Goal: Check status: Check status

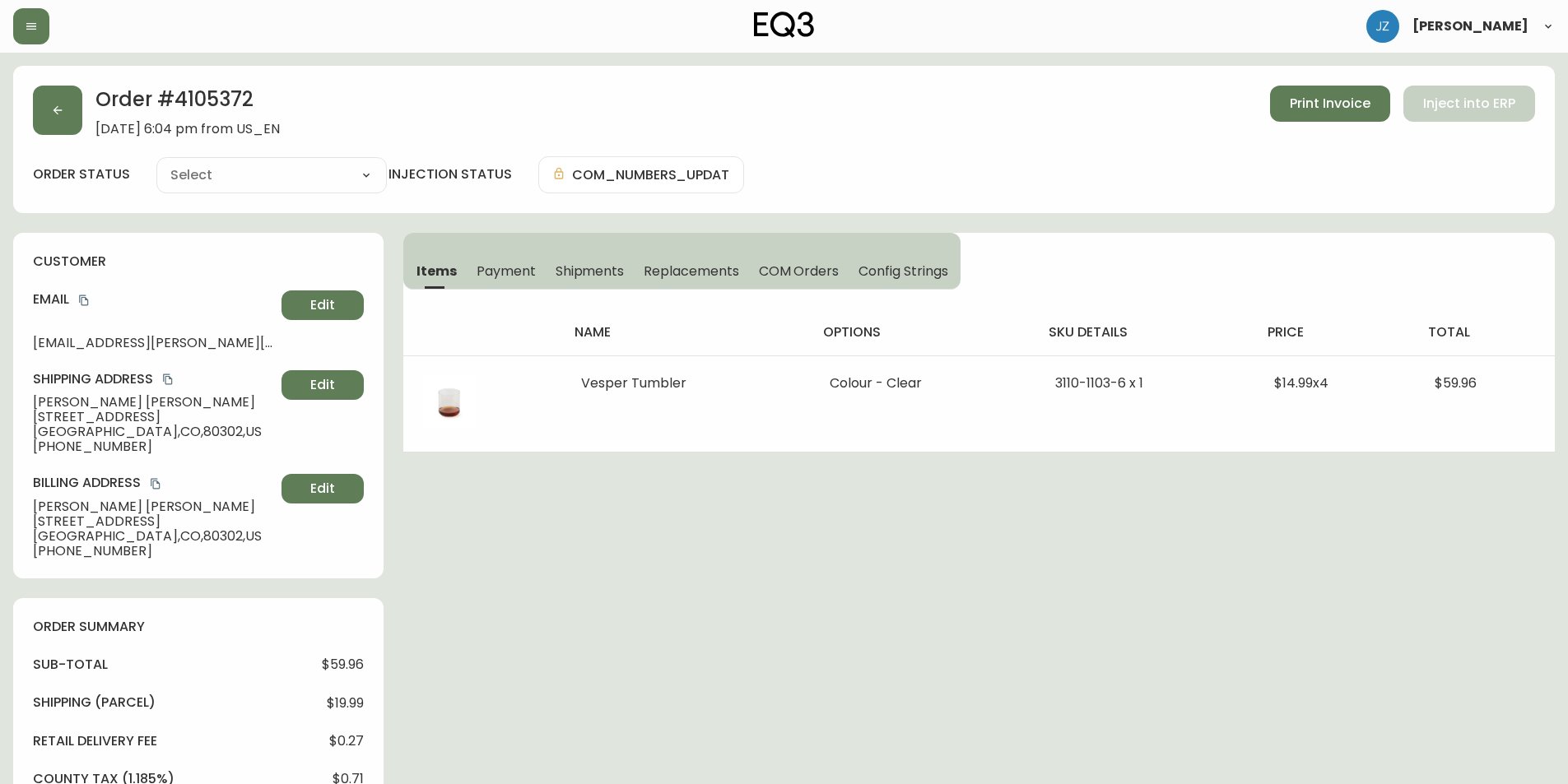
type input "Fully Shipped"
select select "FULLY_SHIPPED"
click at [27, 17] on button "button" at bounding box center [32, 27] width 37 height 37
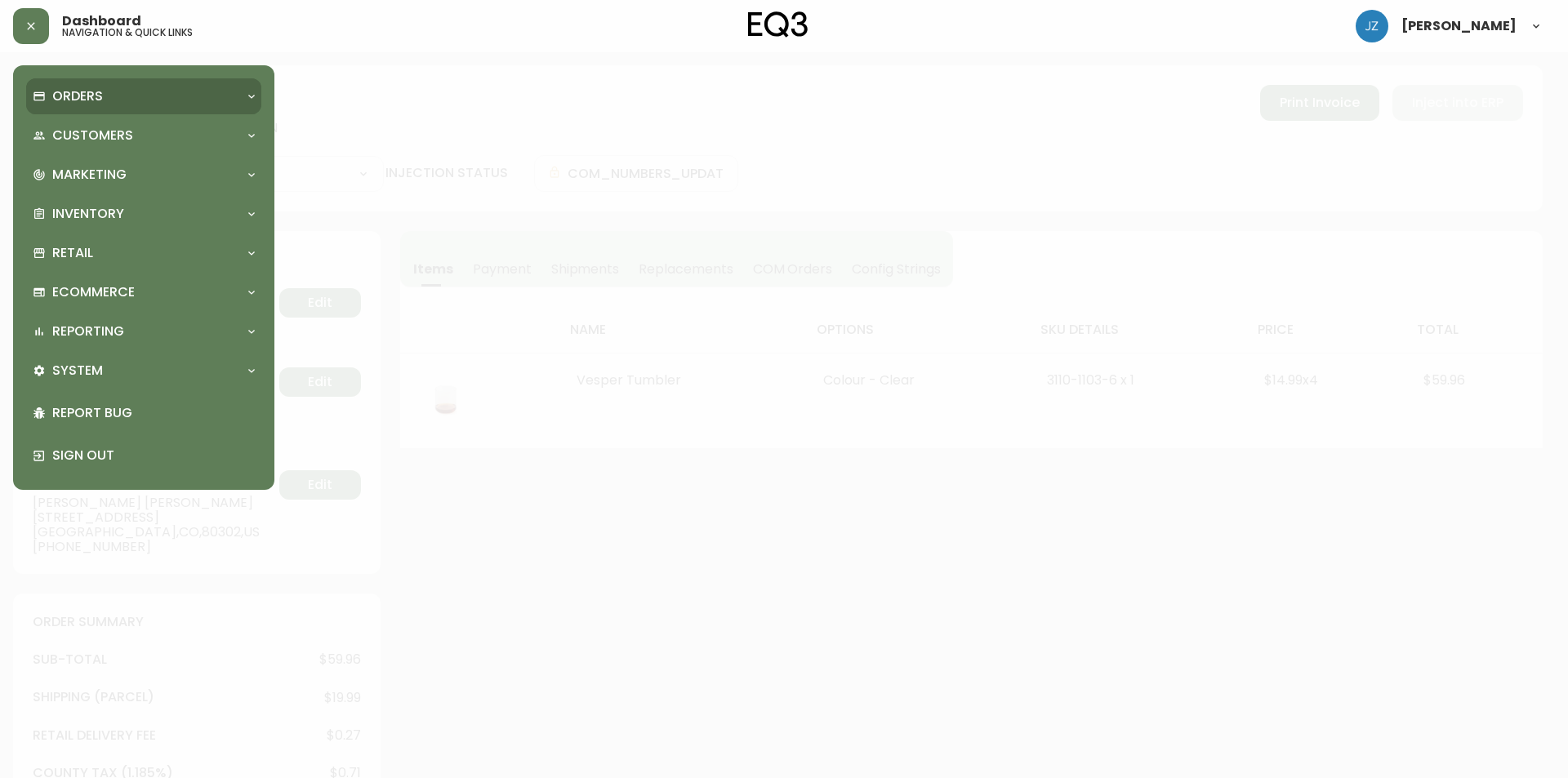
click at [102, 101] on p "Orders" at bounding box center [77, 97] width 50 height 18
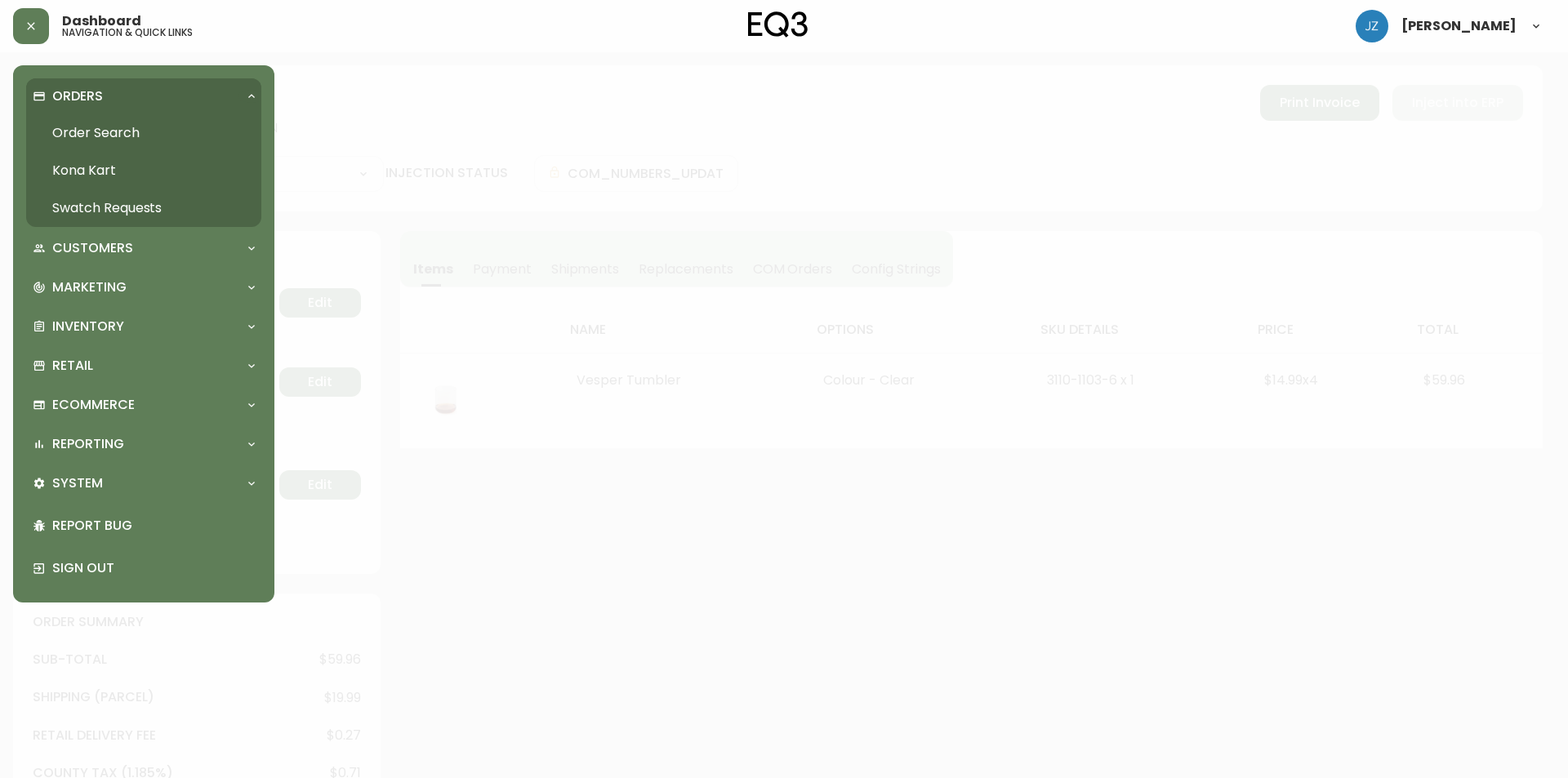
click at [169, 126] on link "Order Search" at bounding box center [144, 134] width 235 height 38
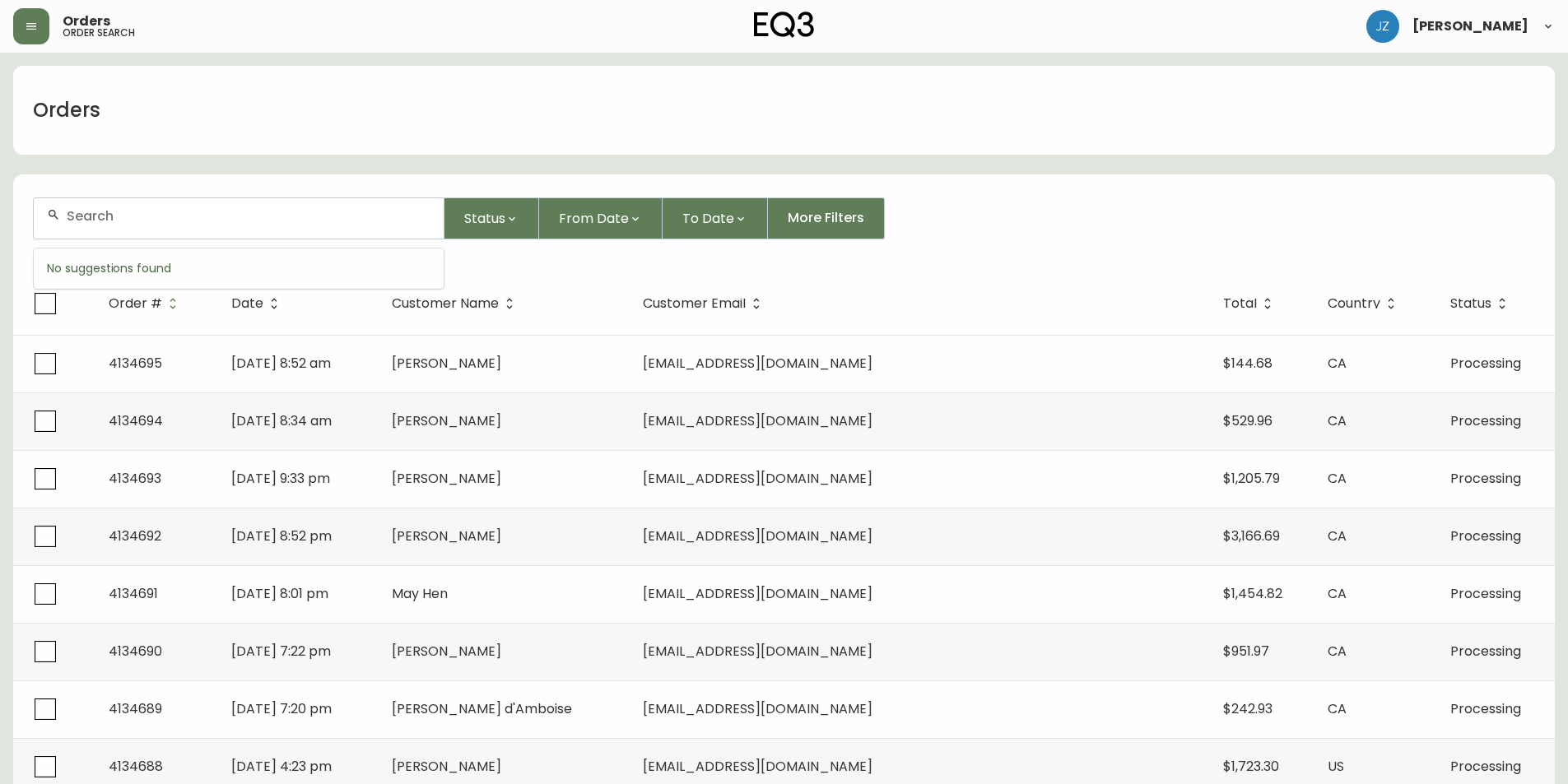
click at [247, 215] on input "text" at bounding box center [248, 215] width 363 height 16
paste input "8278587"
type input "8278587"
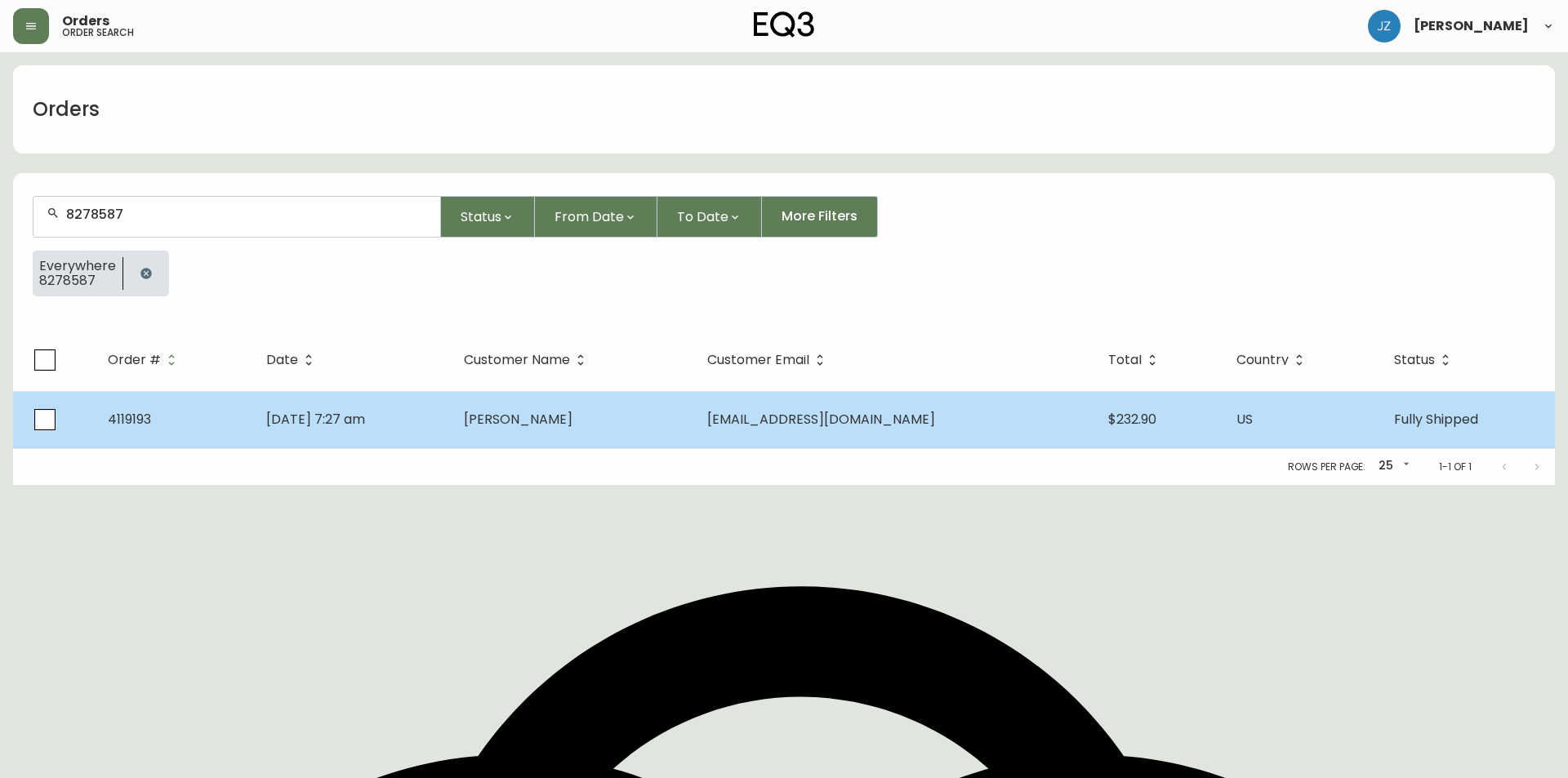
click at [224, 421] on td "4119193" at bounding box center [174, 419] width 158 height 57
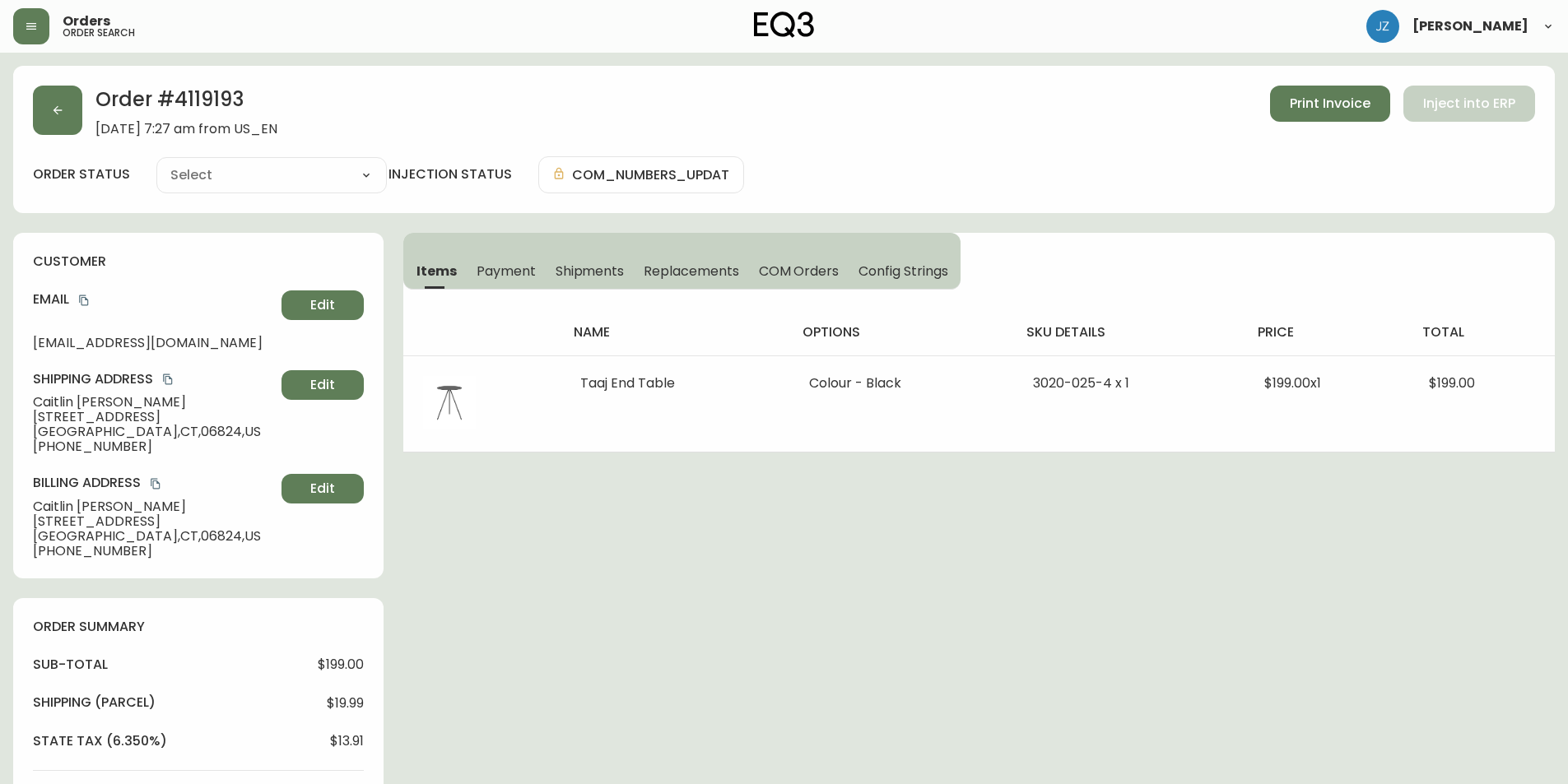
type input "Fully Shipped"
select select "FULLY_SHIPPED"
drag, startPoint x: 85, startPoint y: 536, endPoint x: 28, endPoint y: 533, distance: 57.1
type textarea "[GEOGRAPHIC_DATA]"
click at [28, 533] on div "customer Email [EMAIL_ADDRESS][DOMAIN_NAME] Edit Shipping Address [PERSON_NAME]…" at bounding box center [198, 406] width 370 height 346
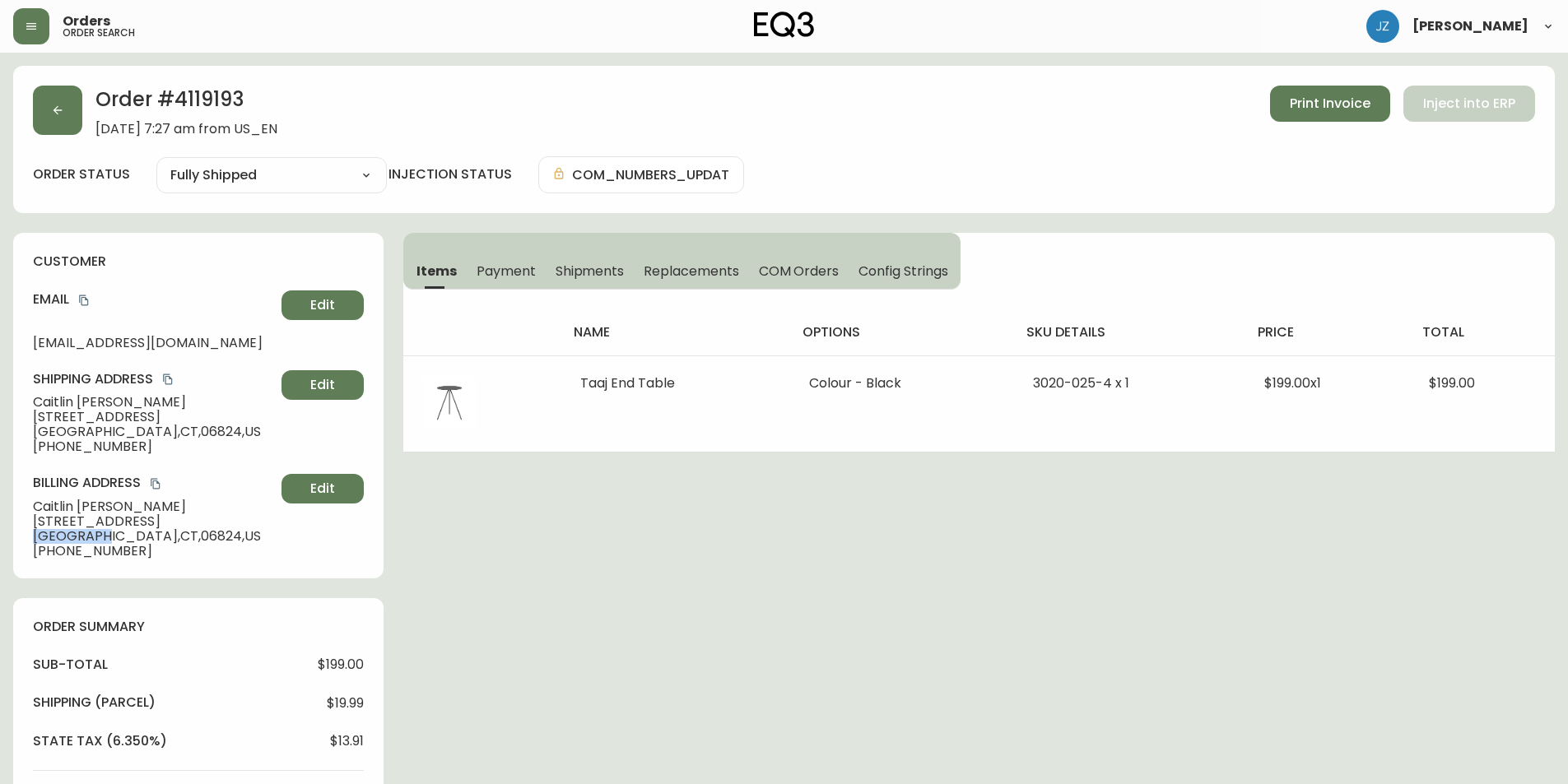
copy span "[GEOGRAPHIC_DATA]"
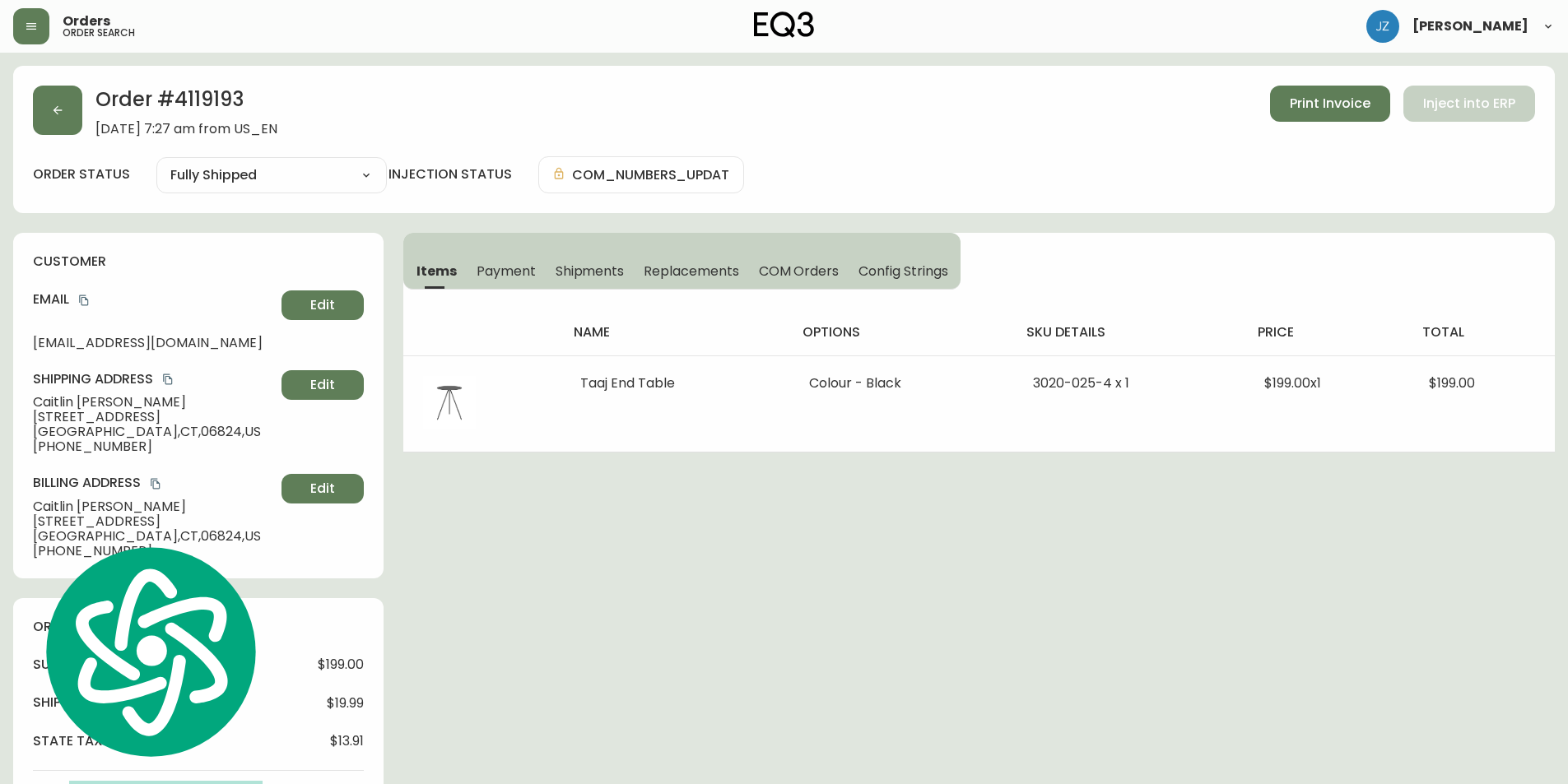
click at [278, 133] on span "[DATE] 7:27 am from US_EN" at bounding box center [186, 129] width 182 height 15
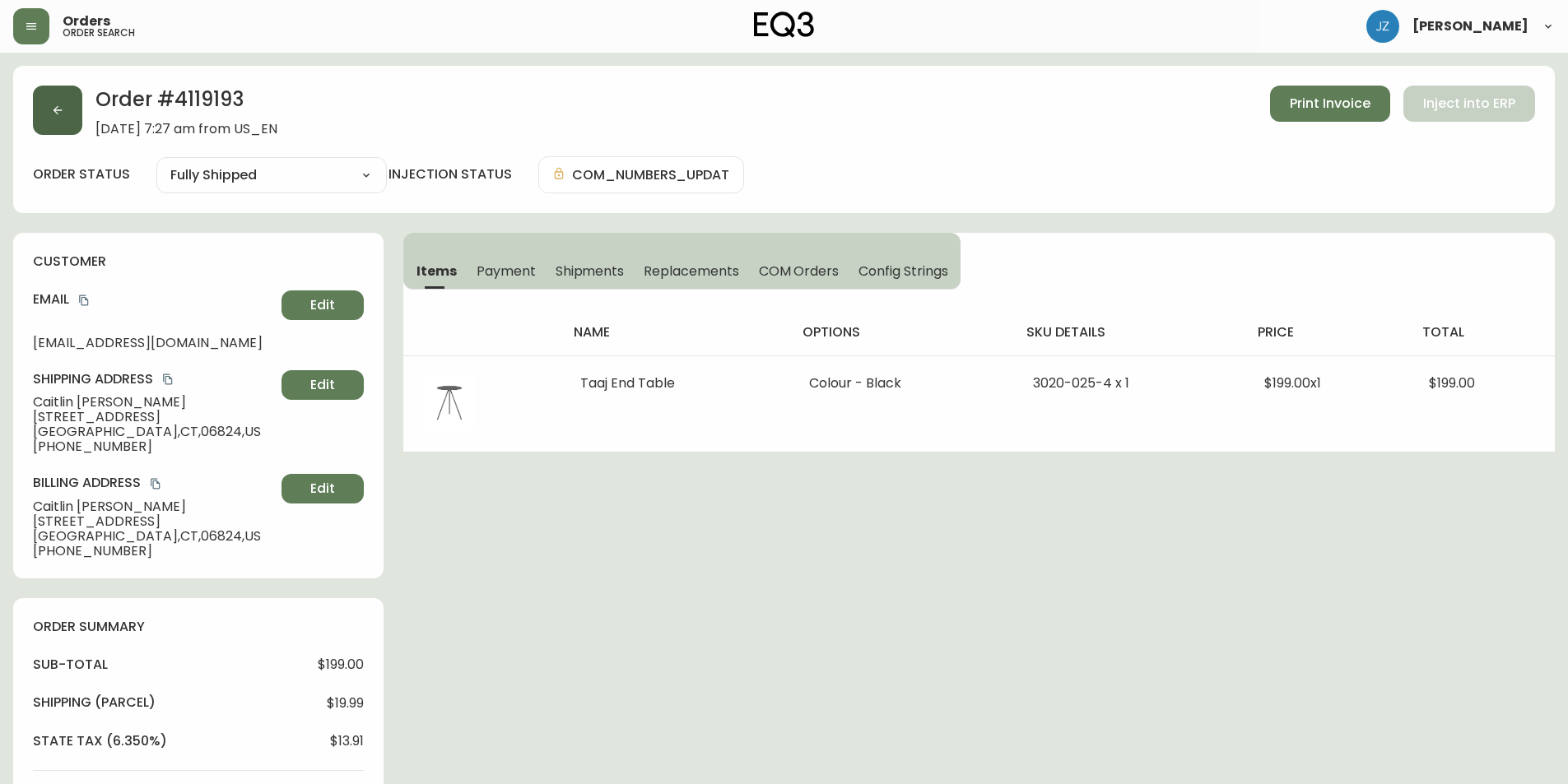
click at [67, 121] on button "button" at bounding box center [57, 110] width 49 height 49
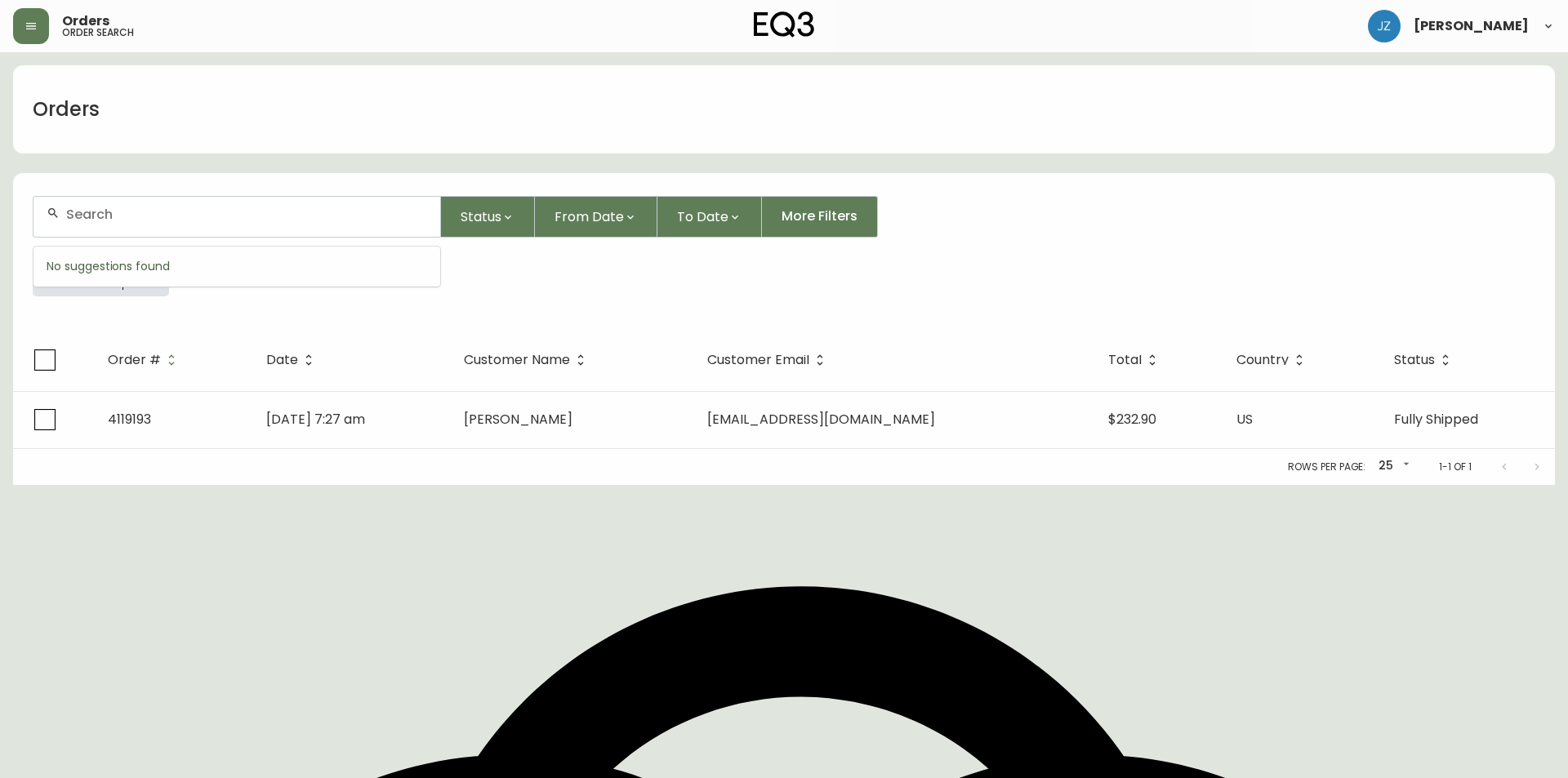
click at [215, 217] on input "text" at bounding box center [246, 214] width 361 height 16
paste input "8531292"
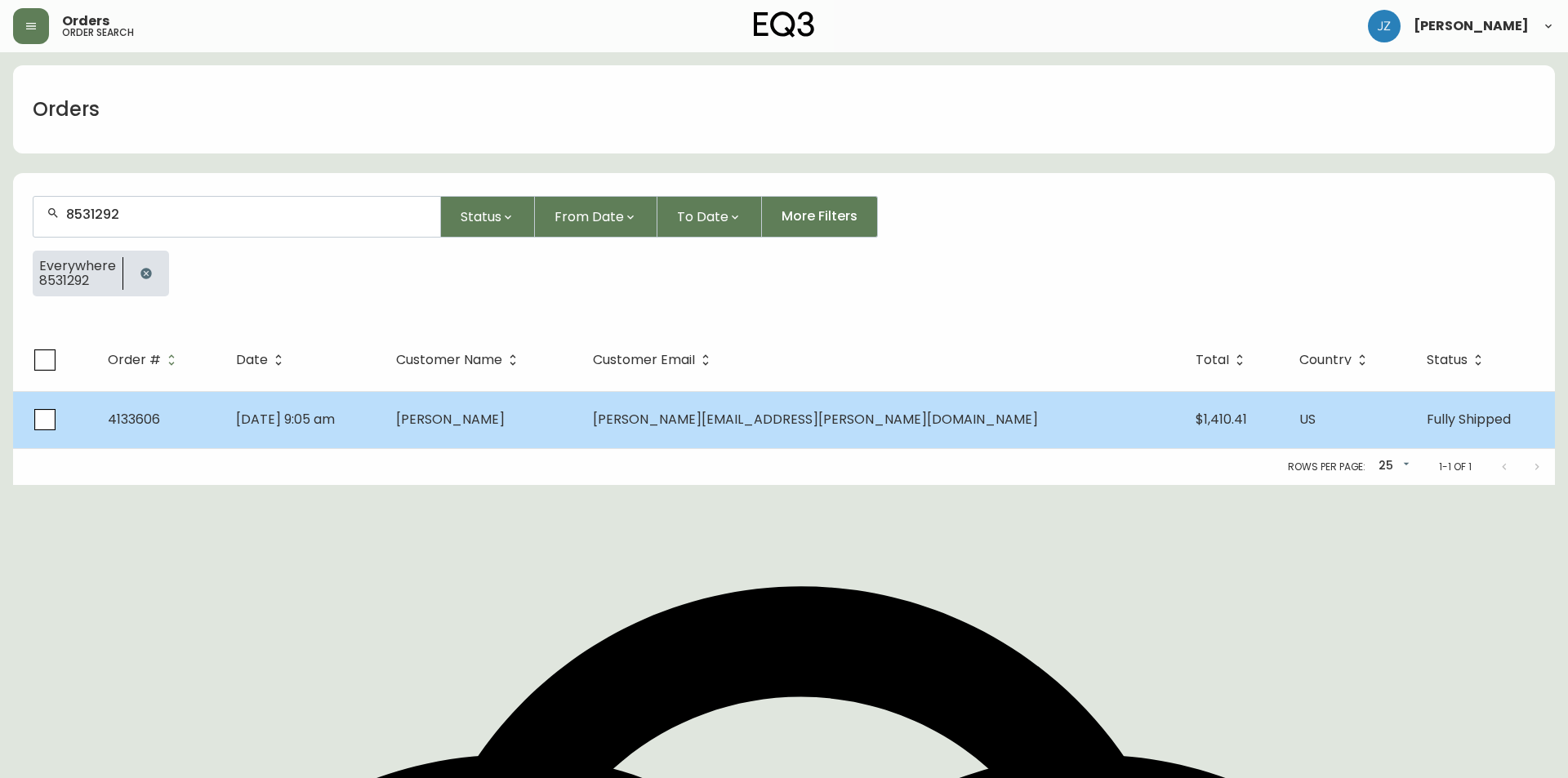
type input "8531292"
click at [204, 436] on td "4133606" at bounding box center [158, 419] width 128 height 57
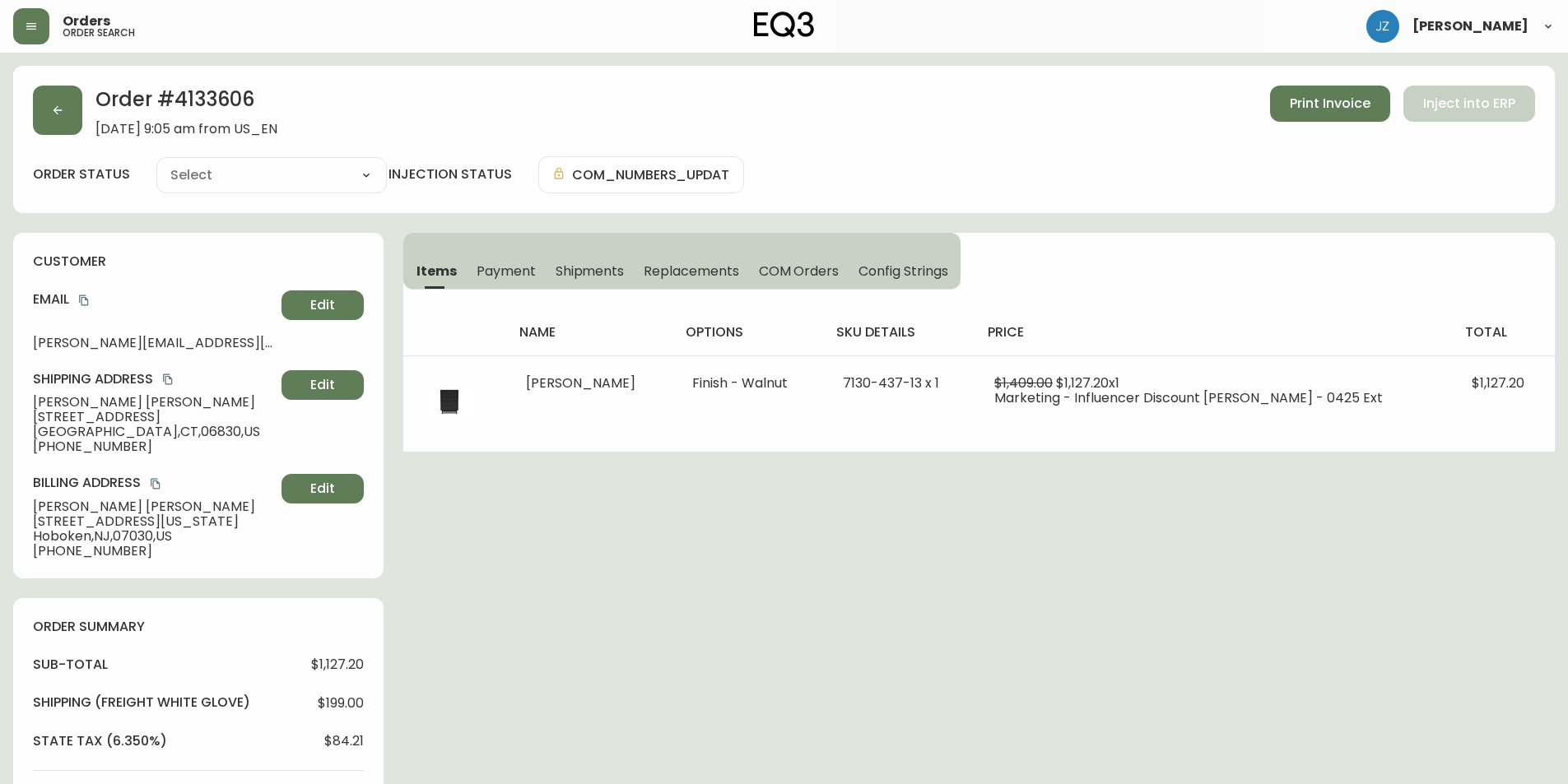
type input "Fully Shipped"
select select "FULLY_SHIPPED"
click at [69, 116] on button "button" at bounding box center [57, 110] width 49 height 49
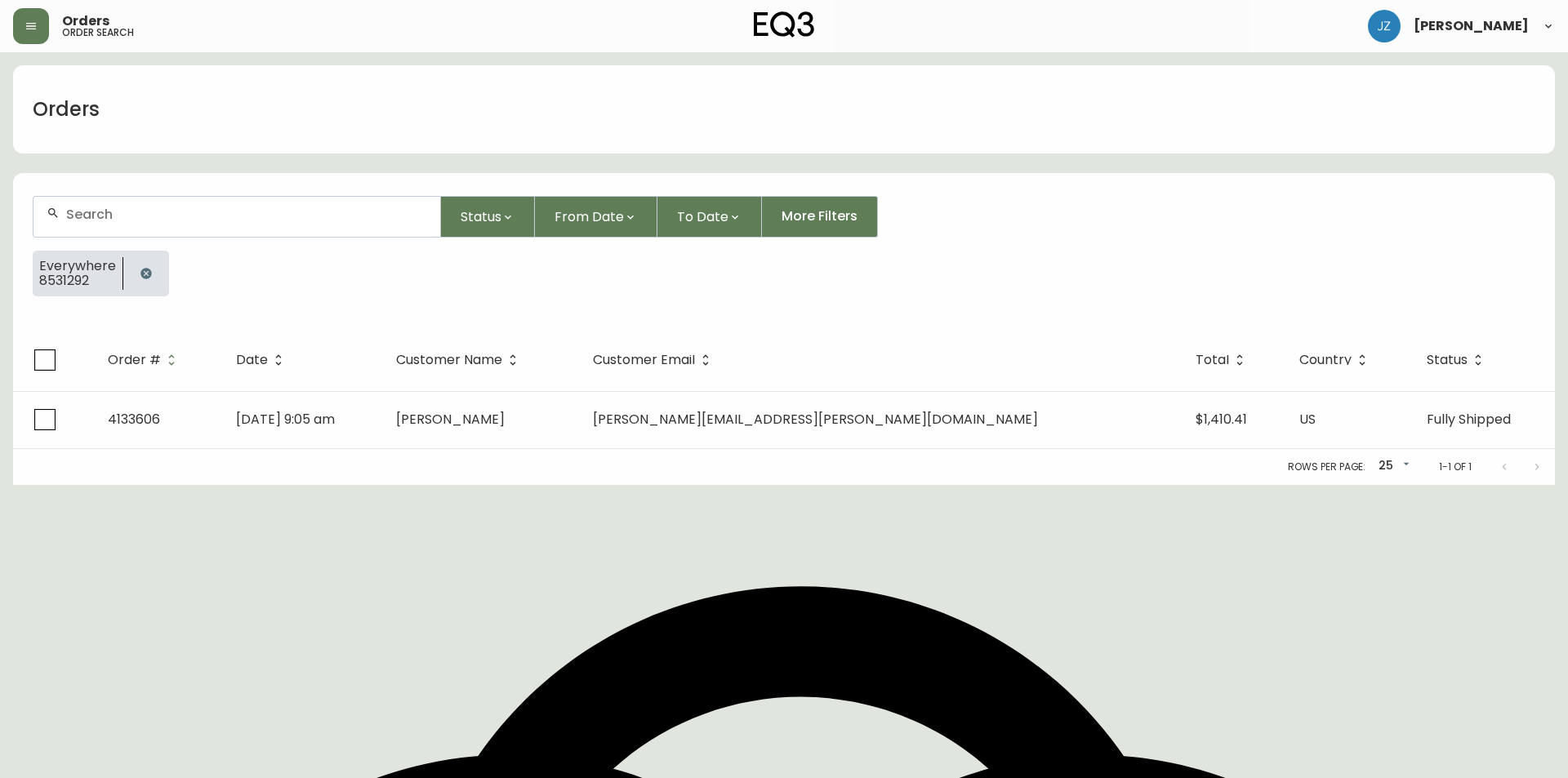
click at [169, 211] on input "text" at bounding box center [246, 214] width 361 height 16
paste input "4133606"
type input "4133606"
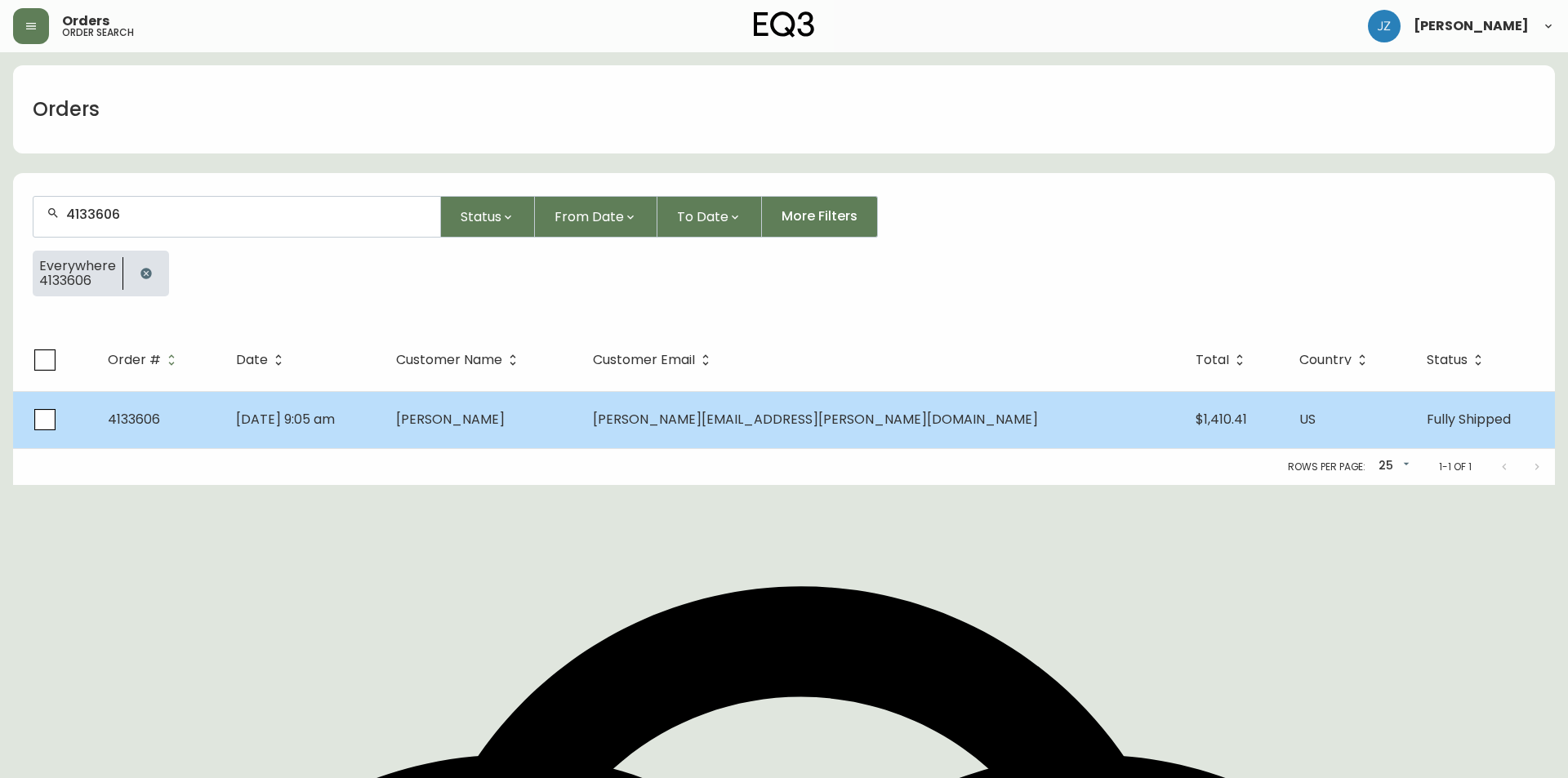
click at [320, 419] on span "[DATE] 9:05 am" at bounding box center [286, 419] width 99 height 19
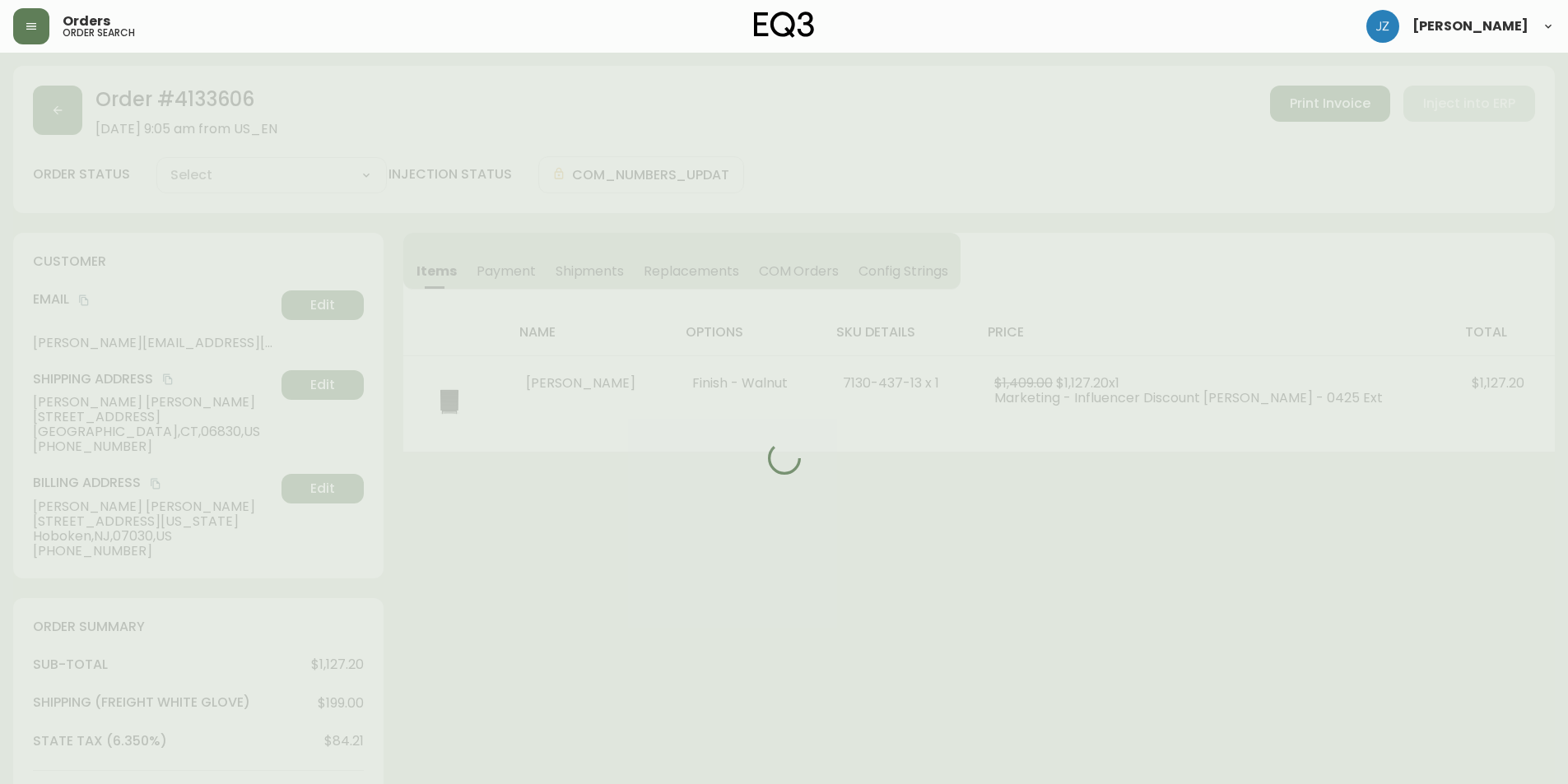
type input "Fully Shipped"
select select "FULLY_SHIPPED"
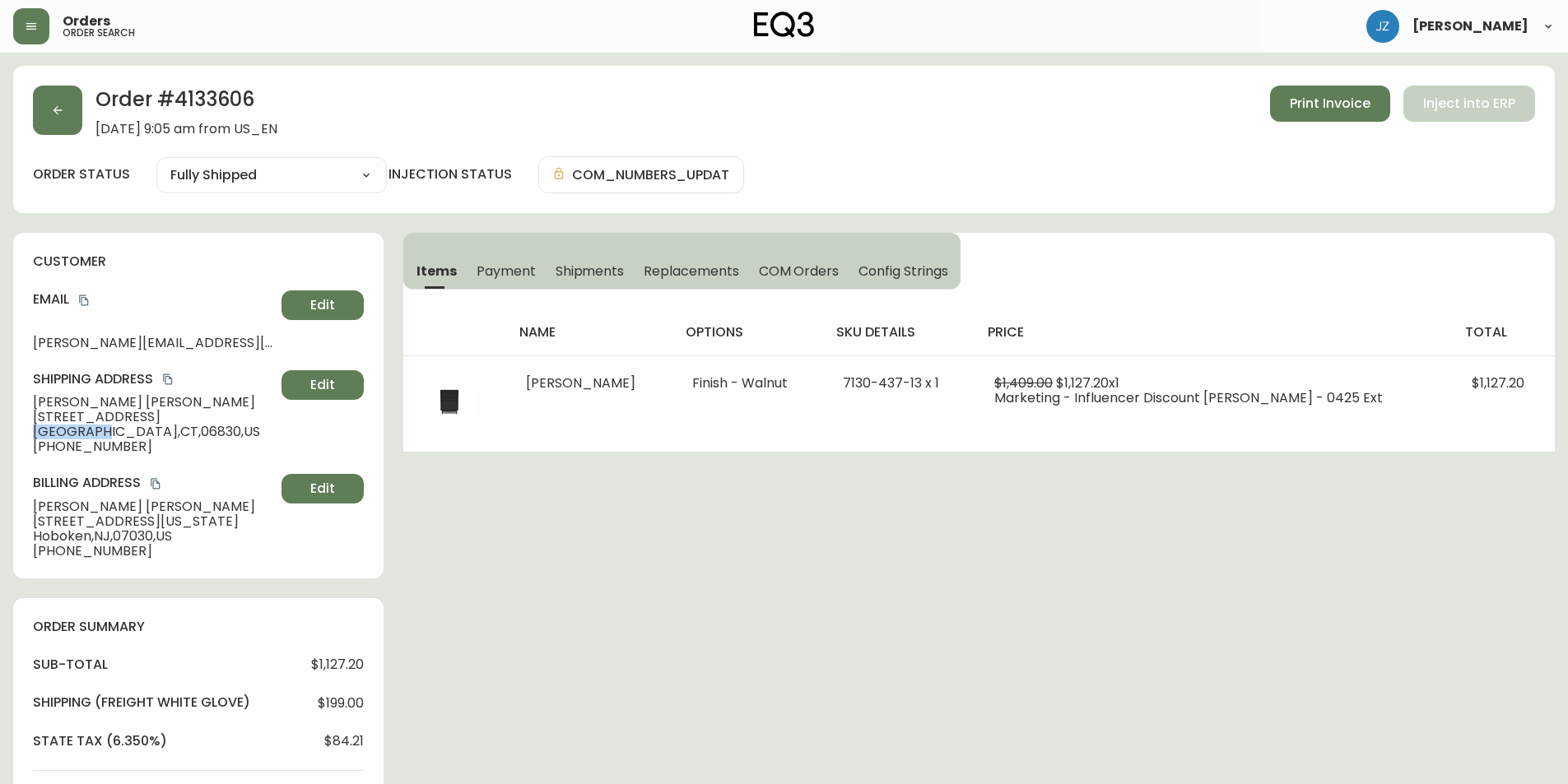
drag, startPoint x: 32, startPoint y: 431, endPoint x: 103, endPoint y: 433, distance: 71.0
click at [103, 433] on div "customer Email [PERSON_NAME][EMAIL_ADDRESS][PERSON_NAME][DOMAIN_NAME] Edit Ship…" at bounding box center [198, 406] width 370 height 346
copy span "[GEOGRAPHIC_DATA]"
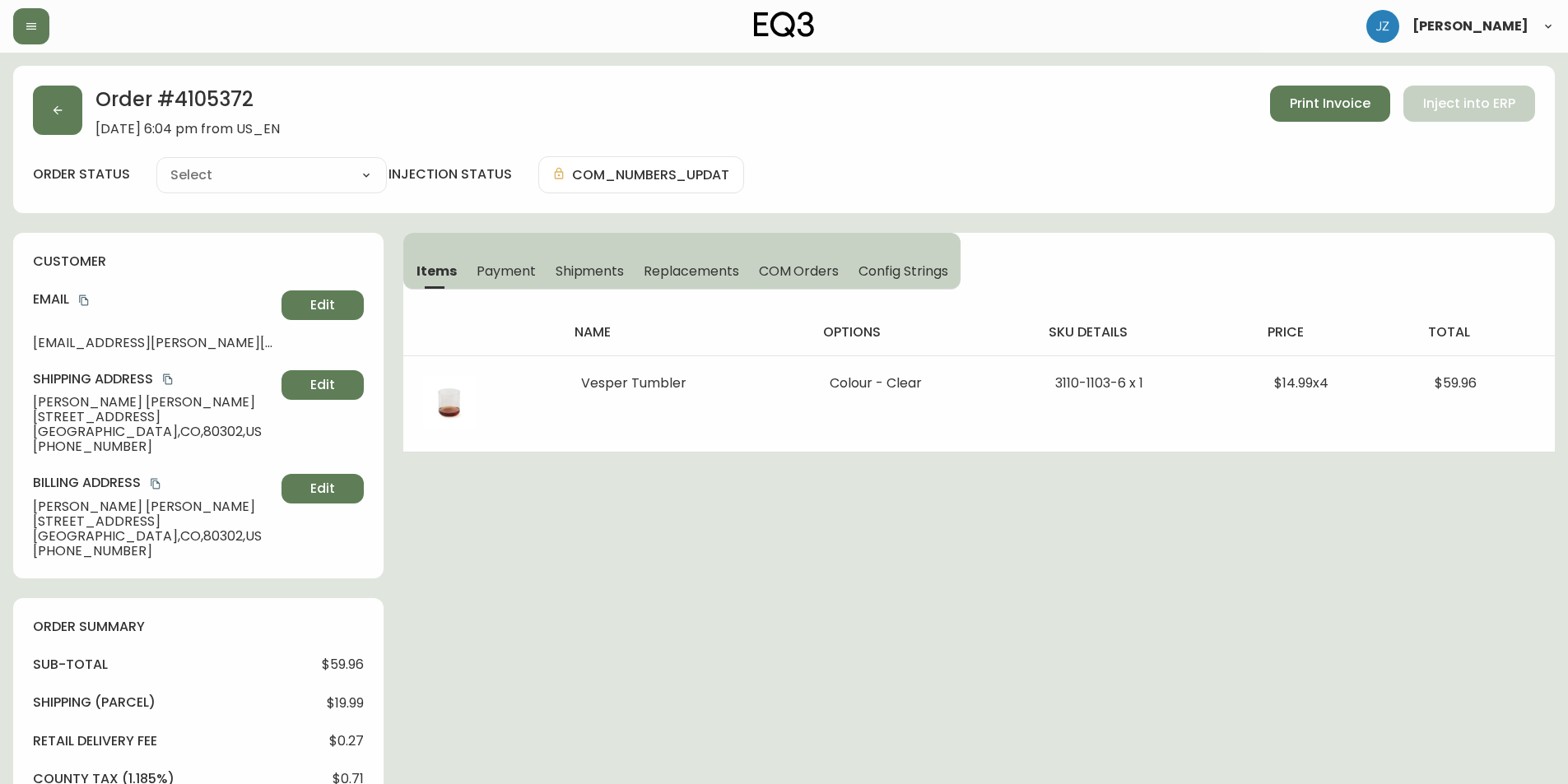
type input "Fully Shipped"
select select "FULLY_SHIPPED"
click at [53, 116] on icon "button" at bounding box center [57, 111] width 13 height 13
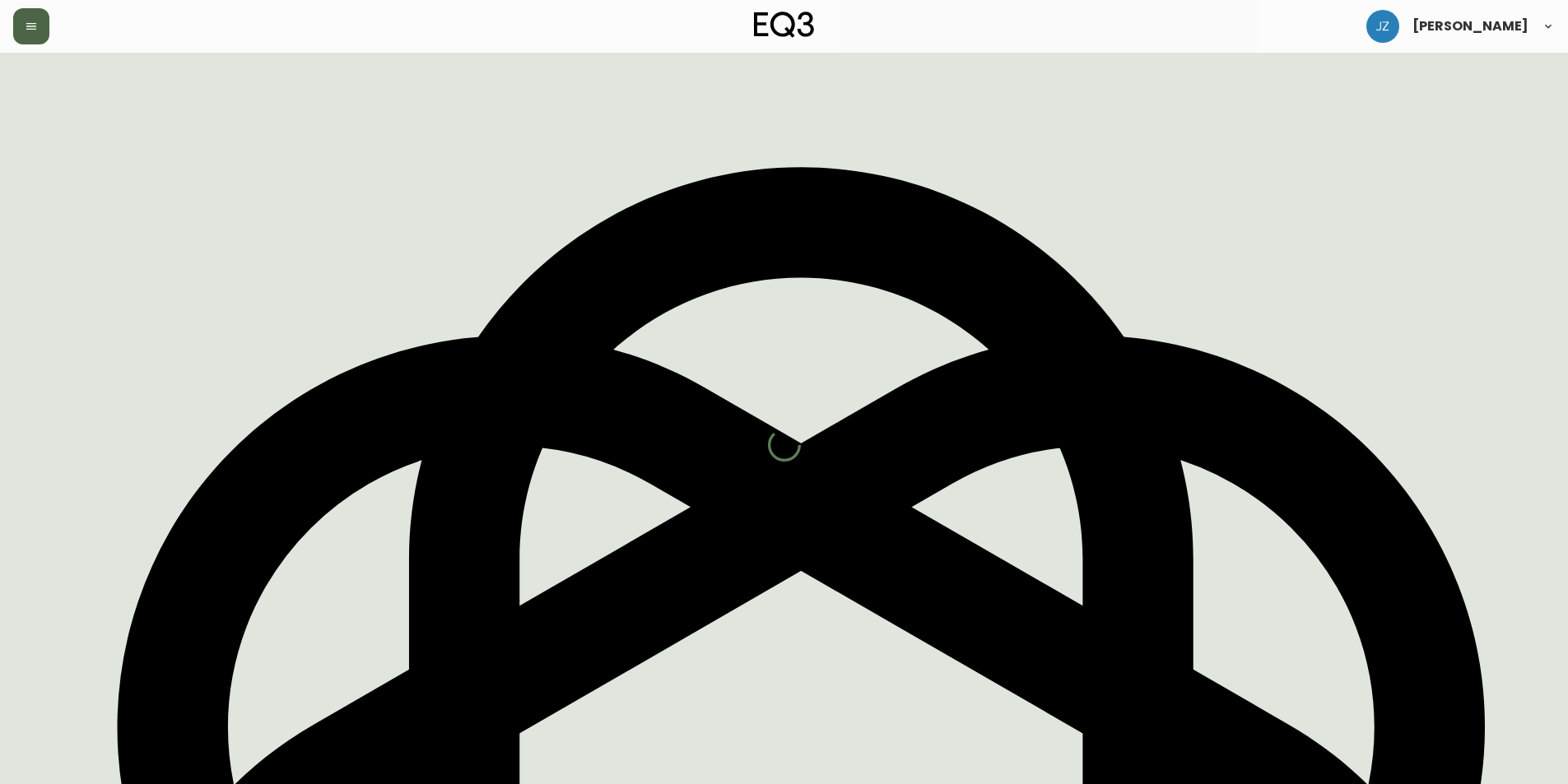
click at [46, 27] on button "button" at bounding box center [32, 27] width 37 height 37
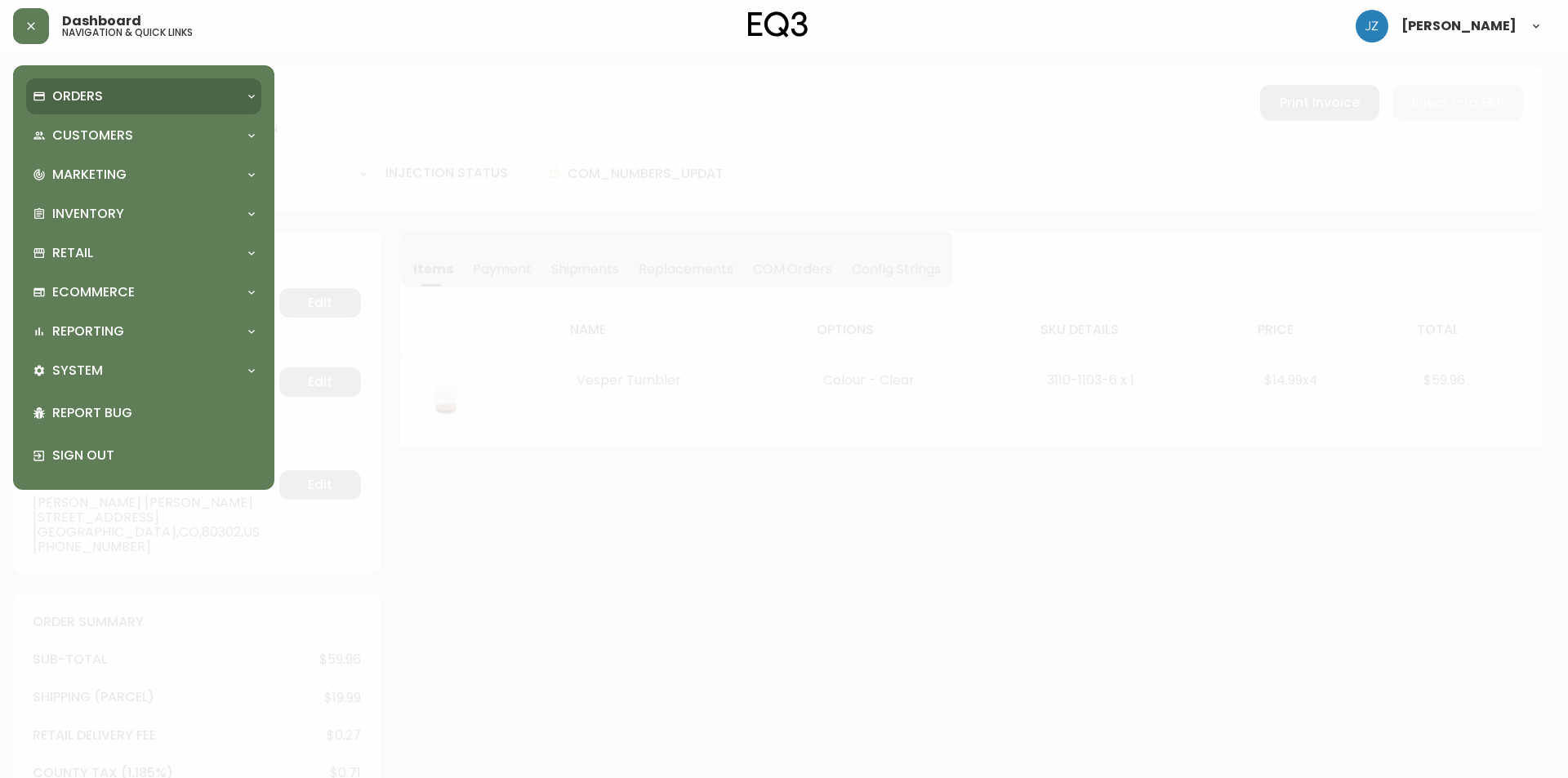
type input "Fully Shipped"
click at [97, 104] on p "Orders" at bounding box center [77, 97] width 50 height 18
select select "FULLY_SHIPPED"
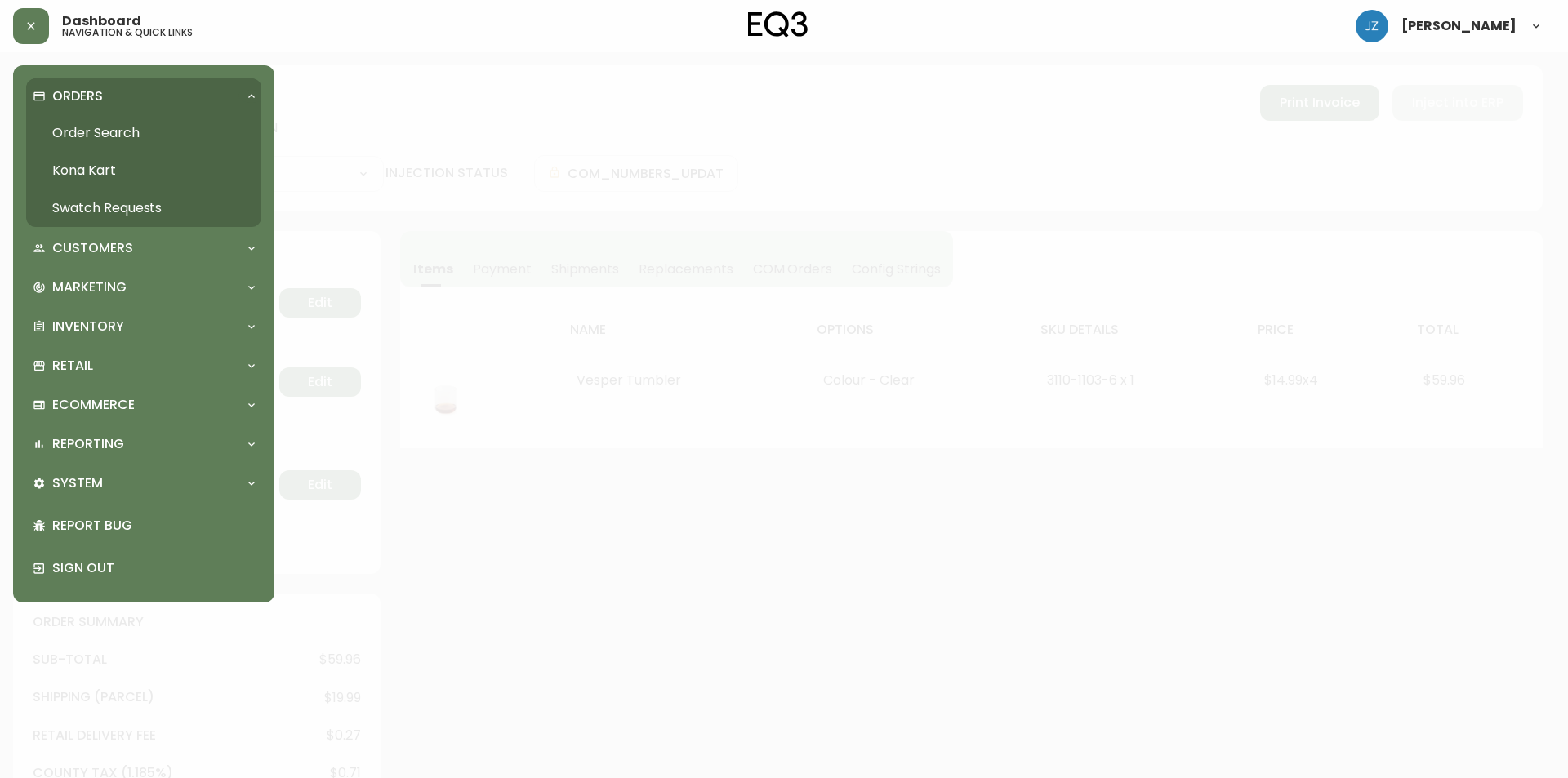
click at [160, 125] on link "Order Search" at bounding box center [144, 134] width 235 height 38
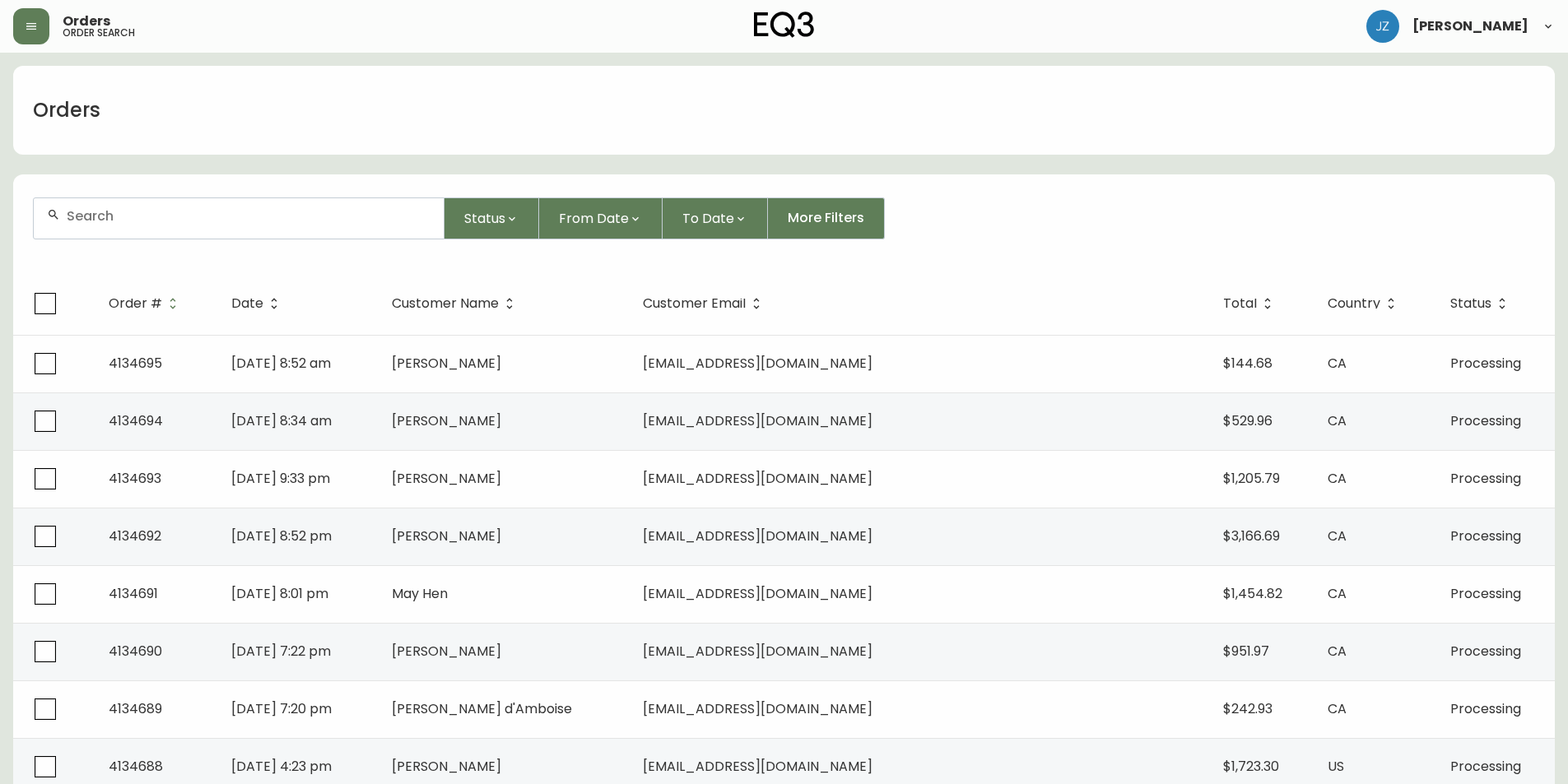
click at [202, 228] on div at bounding box center [239, 219] width 410 height 41
paste input "4132080"
type input "4132080"
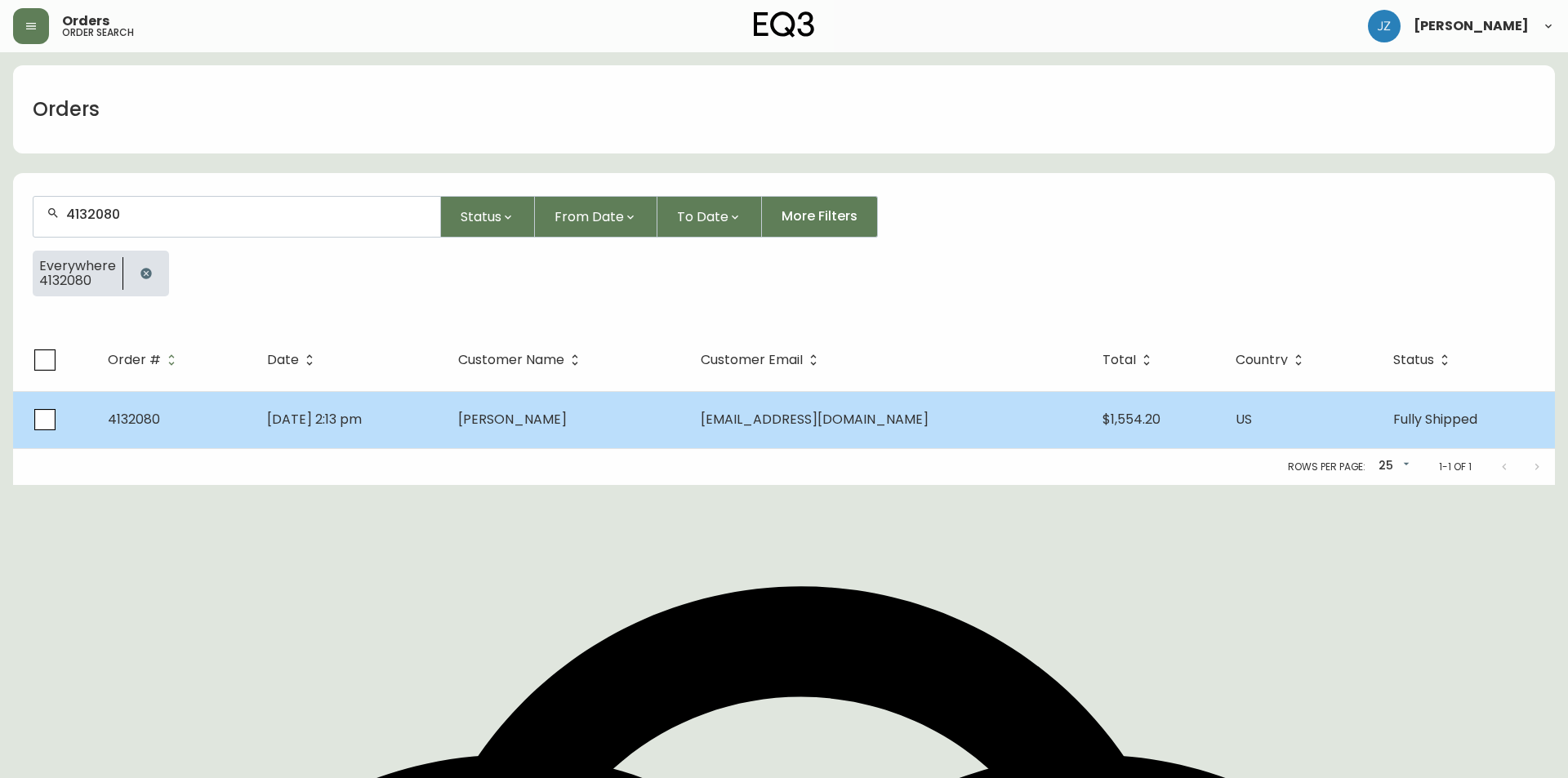
click at [220, 427] on td "4132080" at bounding box center [174, 419] width 159 height 57
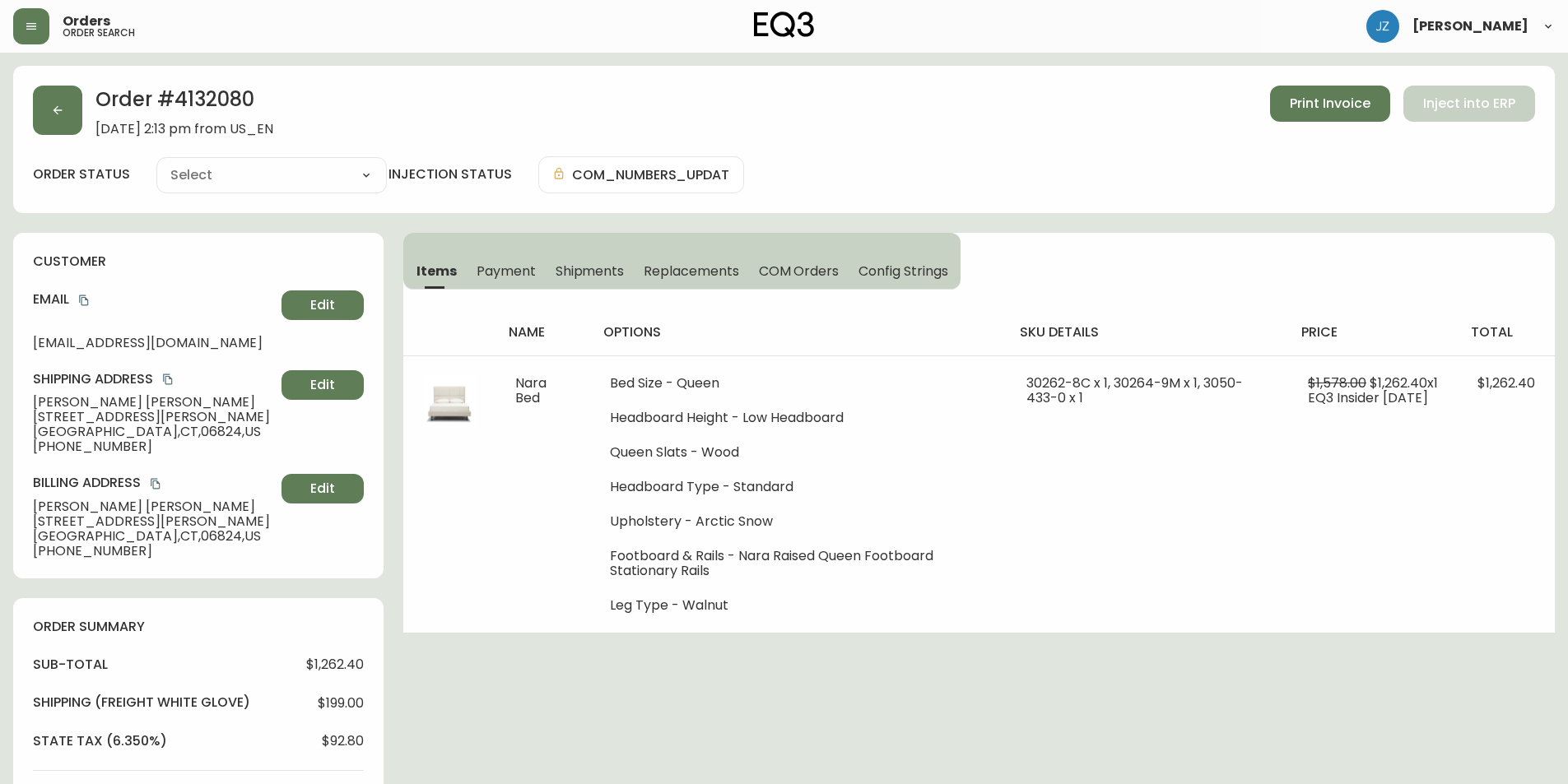
type input "Fully Shipped"
select select "FULLY_SHIPPED"
type input "Fully Shipped"
select select "FULLY_SHIPPED"
